Goal: Use online tool/utility: Use online tool/utility

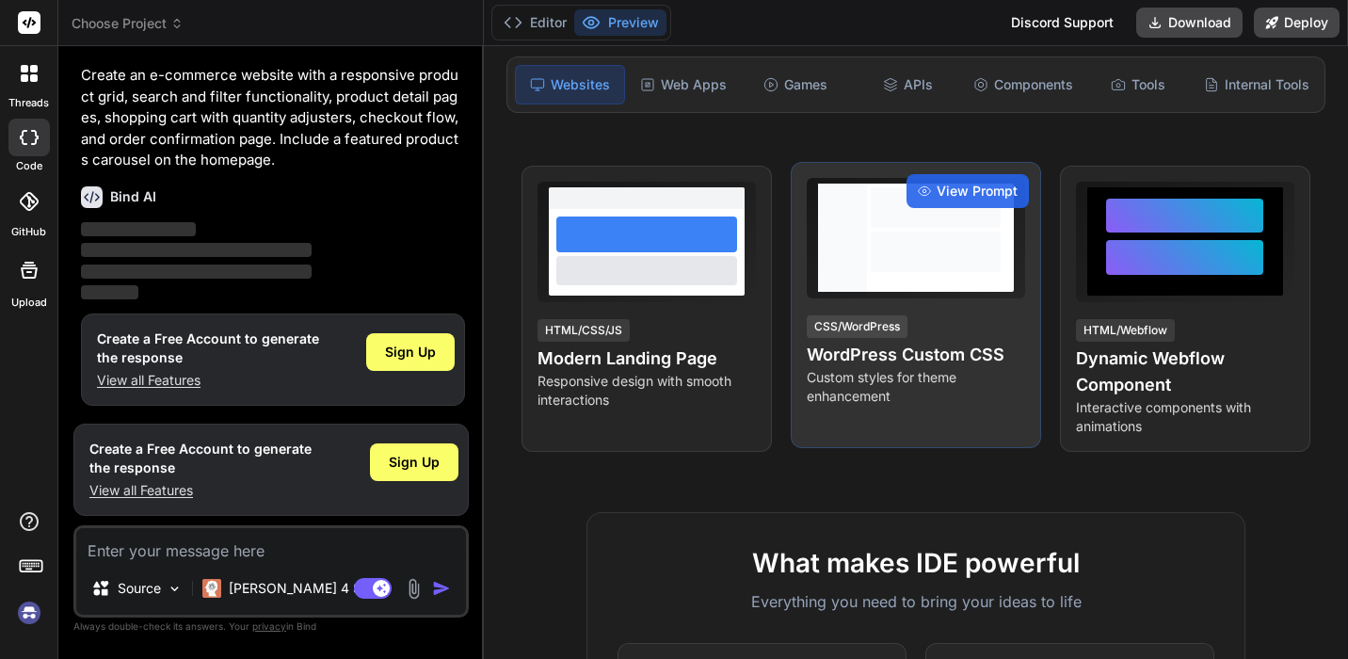
scroll to position [244, 0]
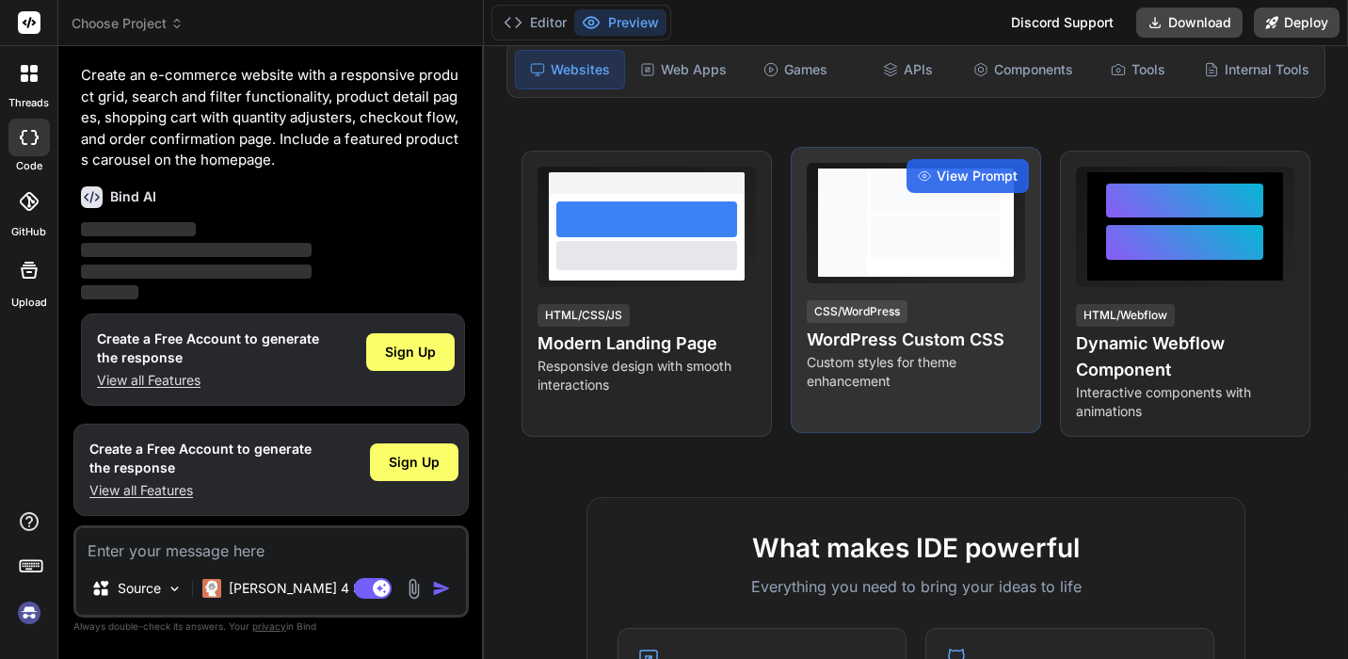
click at [860, 337] on h4 "WordPress Custom CSS" at bounding box center [916, 340] width 218 height 26
click at [951, 180] on span "View Prompt" at bounding box center [977, 176] width 81 height 19
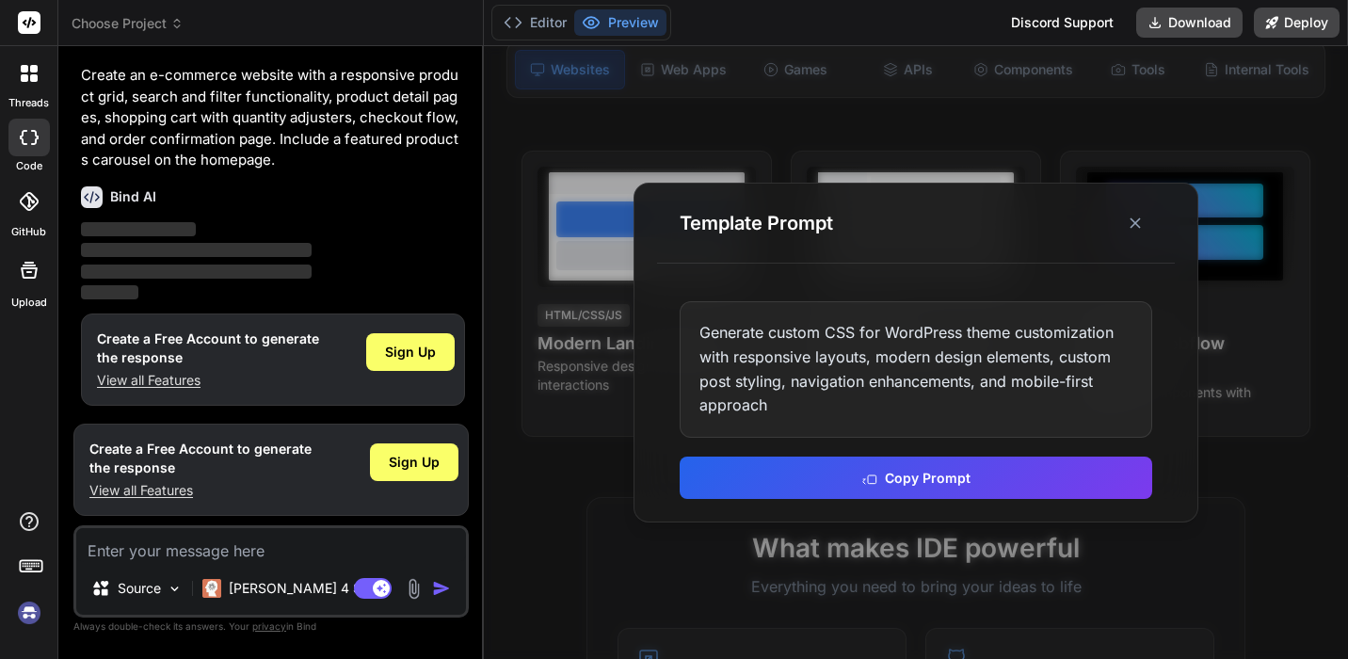
click at [1224, 384] on div at bounding box center [916, 352] width 864 height 613
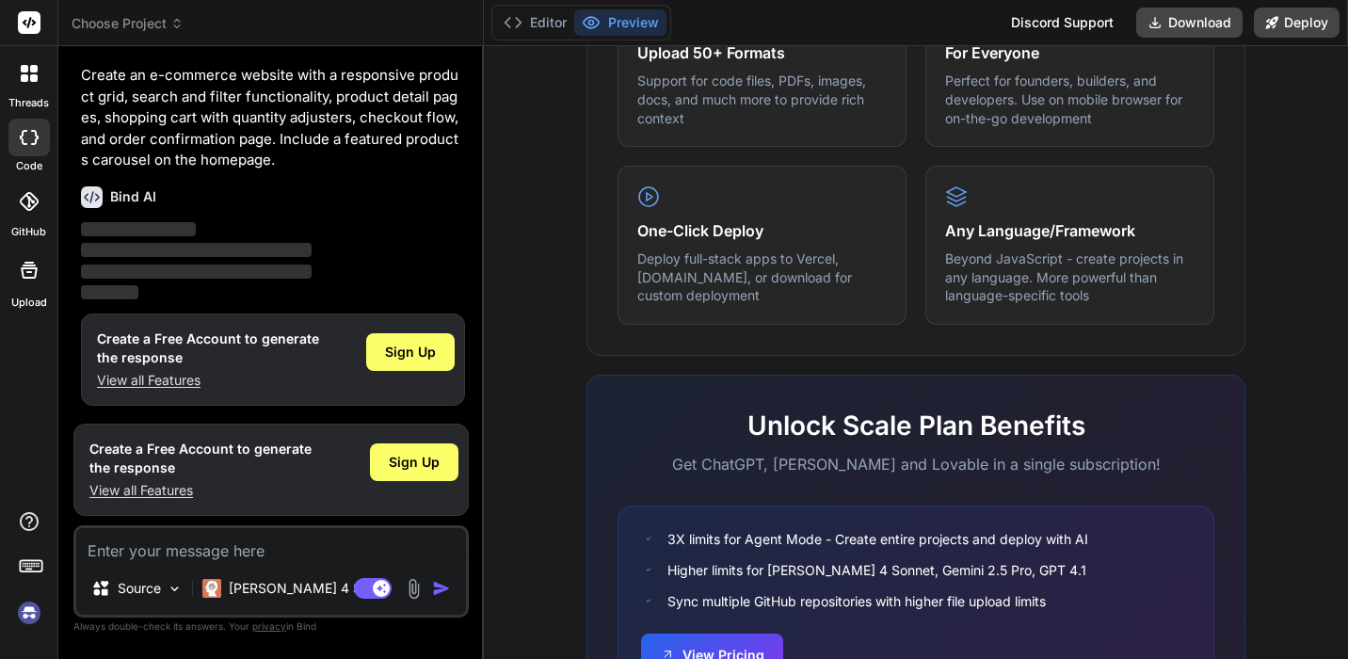
scroll to position [1181, 0]
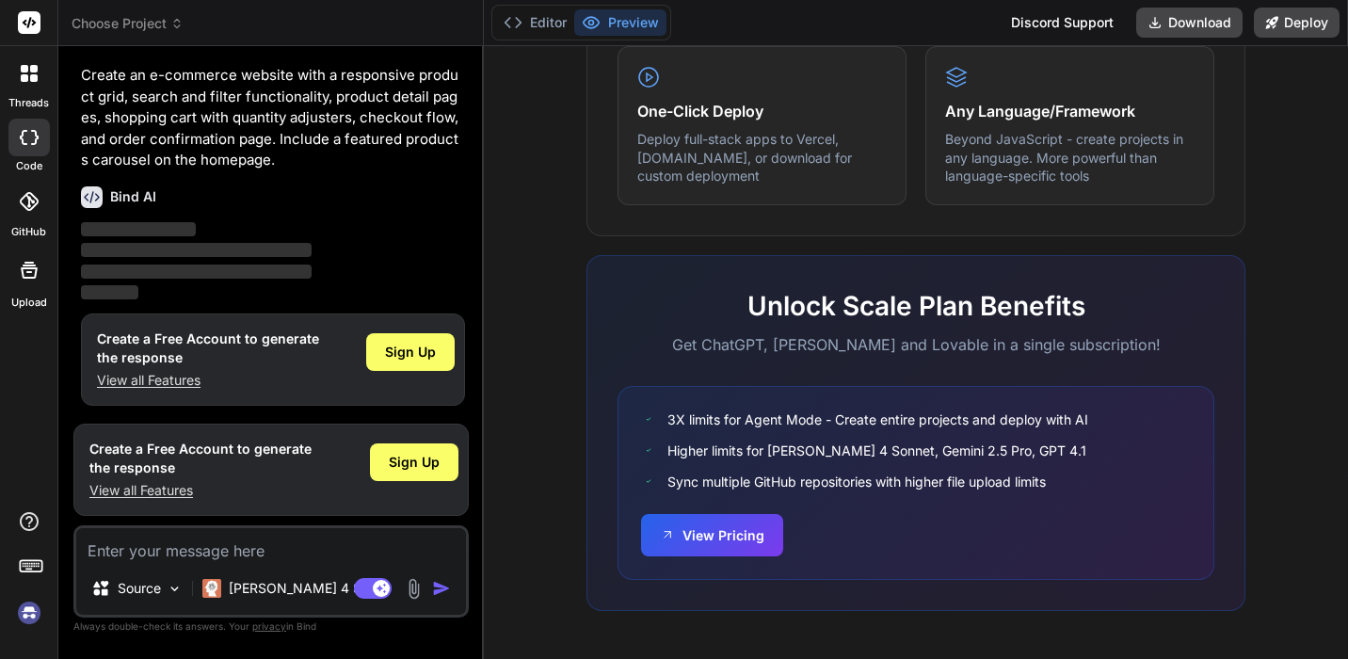
click at [29, 77] on icon at bounding box center [29, 73] width 17 height 17
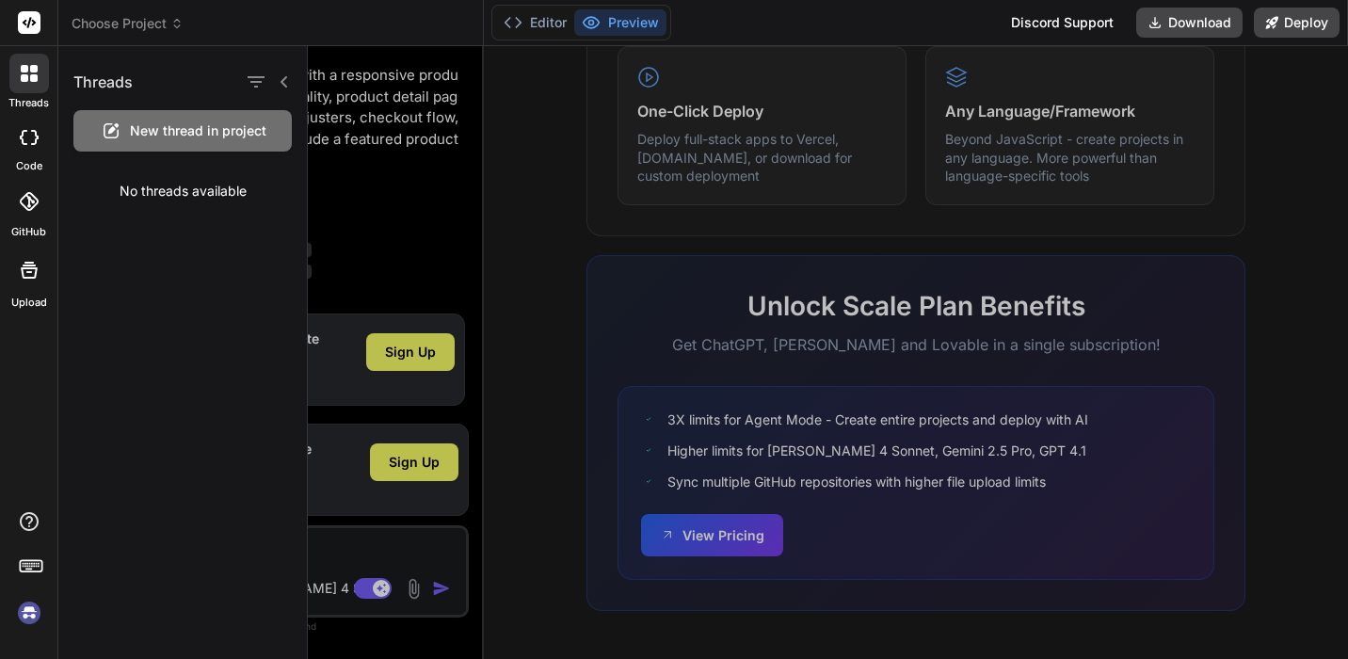
click at [21, 196] on icon at bounding box center [29, 201] width 19 height 19
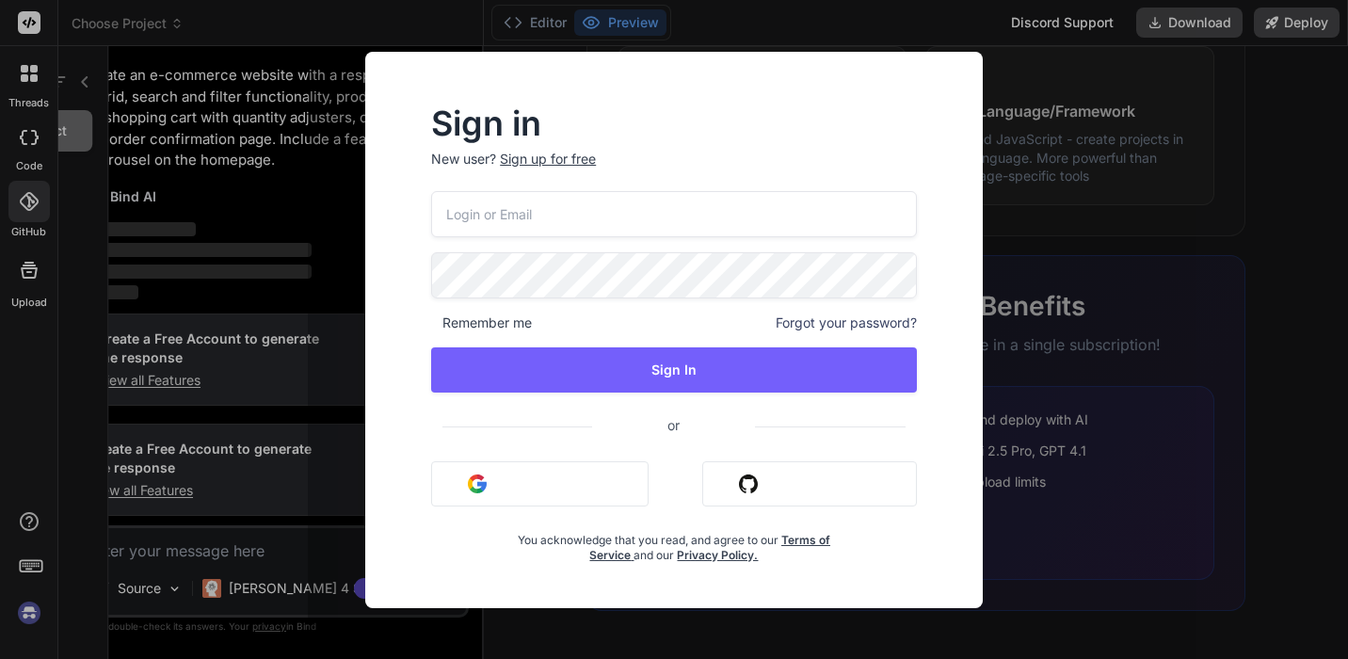
type textarea "x"
